Goal: Find specific page/section: Find specific page/section

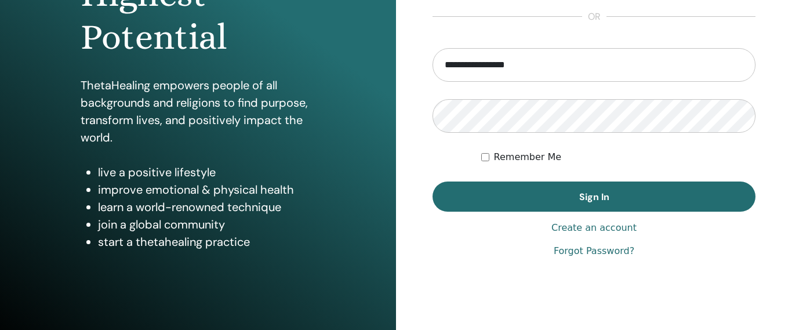
scroll to position [198, 0]
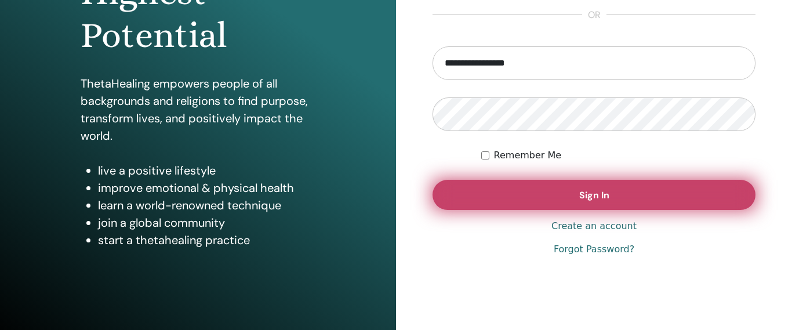
type input "**********"
click at [623, 195] on button "Sign In" at bounding box center [594, 195] width 323 height 30
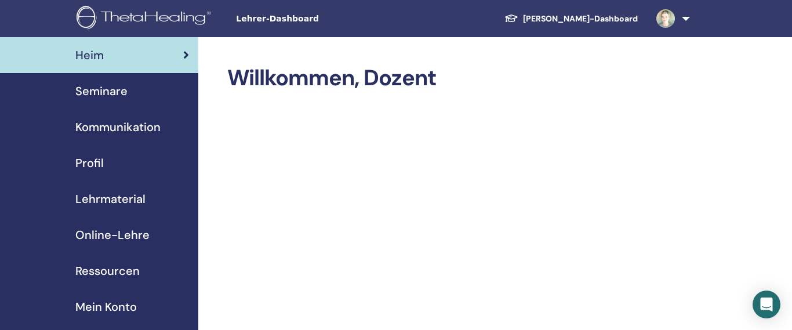
click at [128, 97] on div "Seminare" at bounding box center [99, 90] width 180 height 17
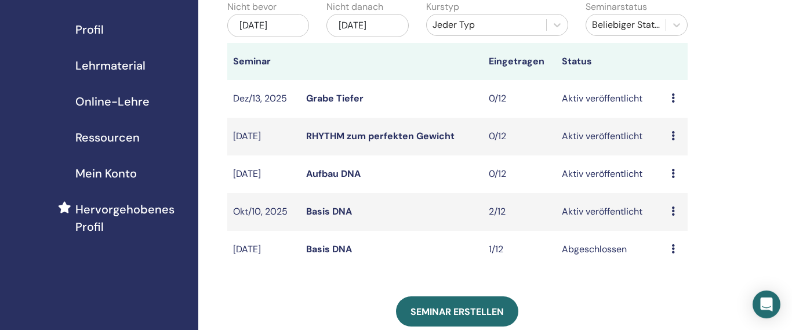
scroll to position [4, 0]
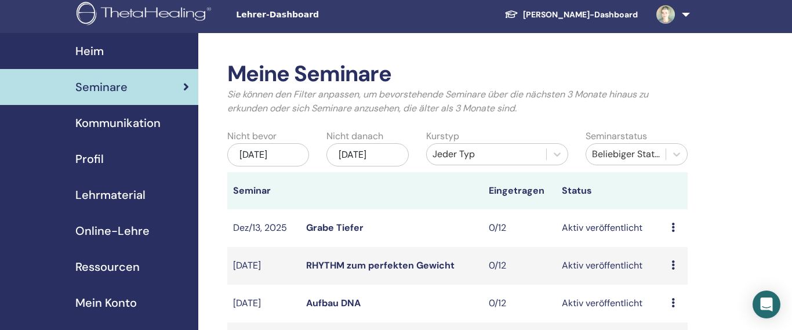
click at [411, 266] on link "RHYTHM zum perfekten Gewicht" at bounding box center [380, 265] width 148 height 12
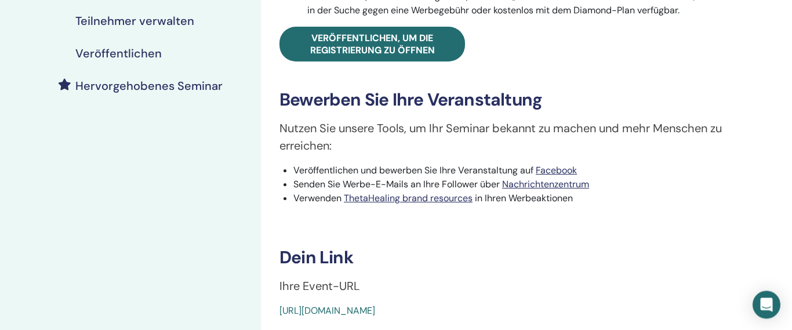
scroll to position [397, 0]
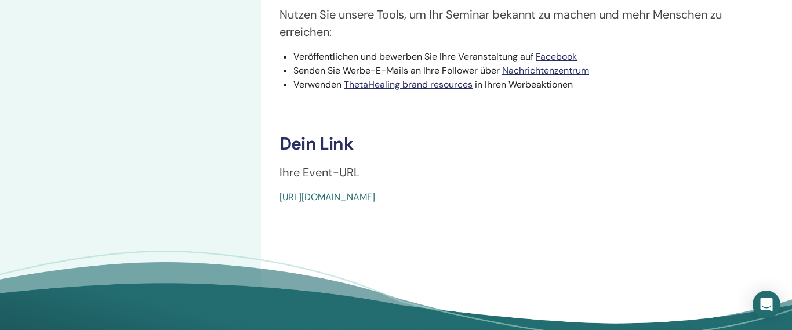
click at [330, 198] on link "[URL][DOMAIN_NAME]" at bounding box center [328, 197] width 96 height 12
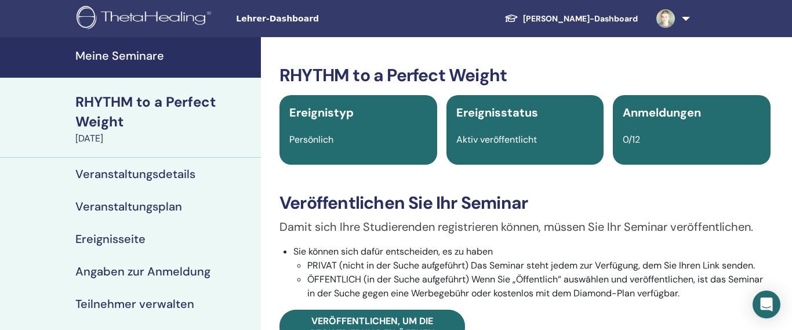
click at [677, 21] on span at bounding box center [666, 17] width 28 height 9
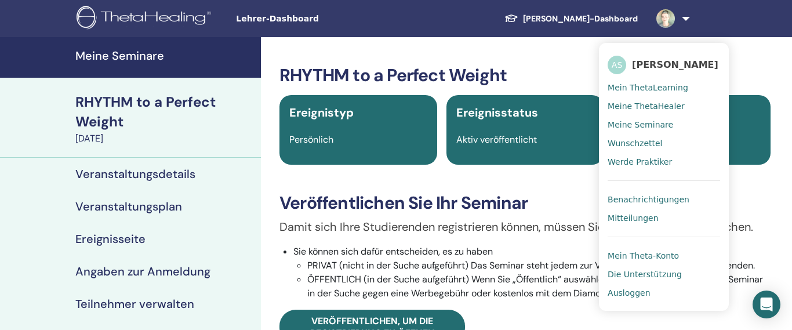
click at [628, 295] on span "Ausloggen" at bounding box center [629, 293] width 42 height 10
